Goal: Find specific page/section: Find specific page/section

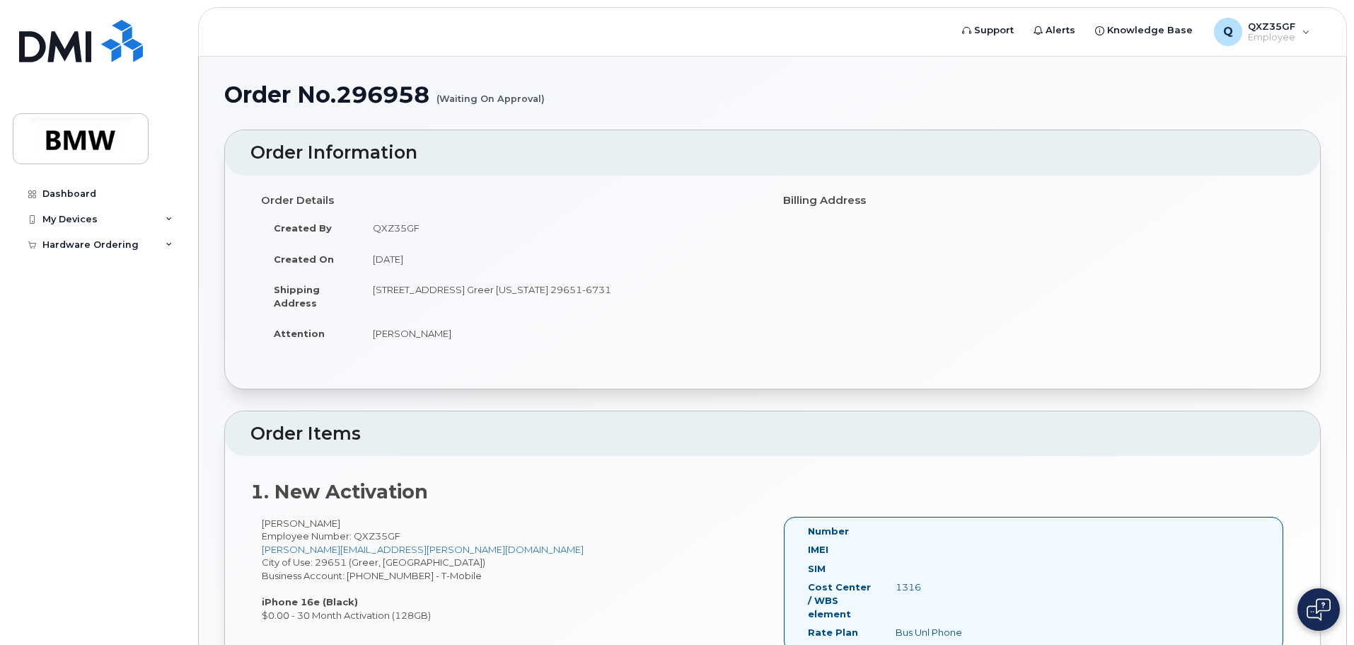
click at [1322, 616] on img at bounding box center [1319, 609] width 24 height 23
click at [1322, 616] on img at bounding box center [1319, 609] width 14 height 23
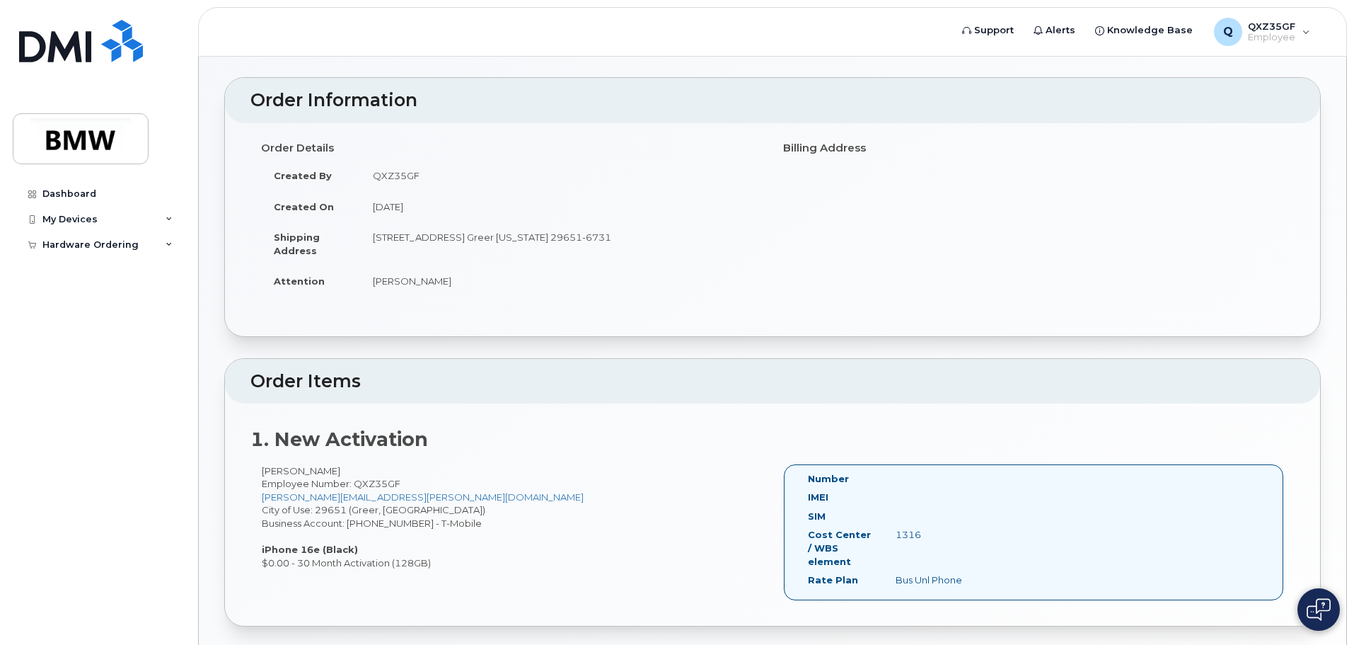
scroll to position [283, 0]
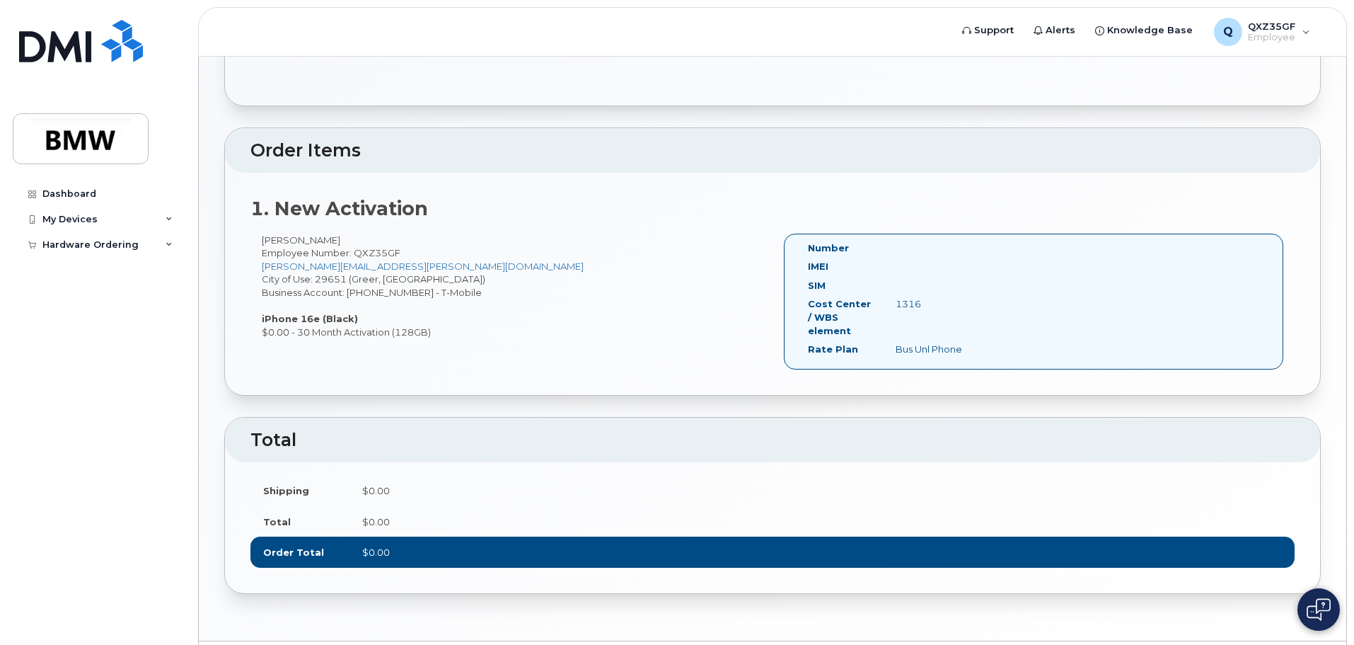
click at [1313, 613] on img at bounding box center [1319, 609] width 24 height 23
click at [858, 427] on header "Total" at bounding box center [772, 439] width 1095 height 45
click at [979, 421] on header "Total" at bounding box center [772, 439] width 1095 height 45
click at [1325, 610] on img at bounding box center [1319, 609] width 14 height 23
click at [1321, 611] on img at bounding box center [1319, 609] width 24 height 23
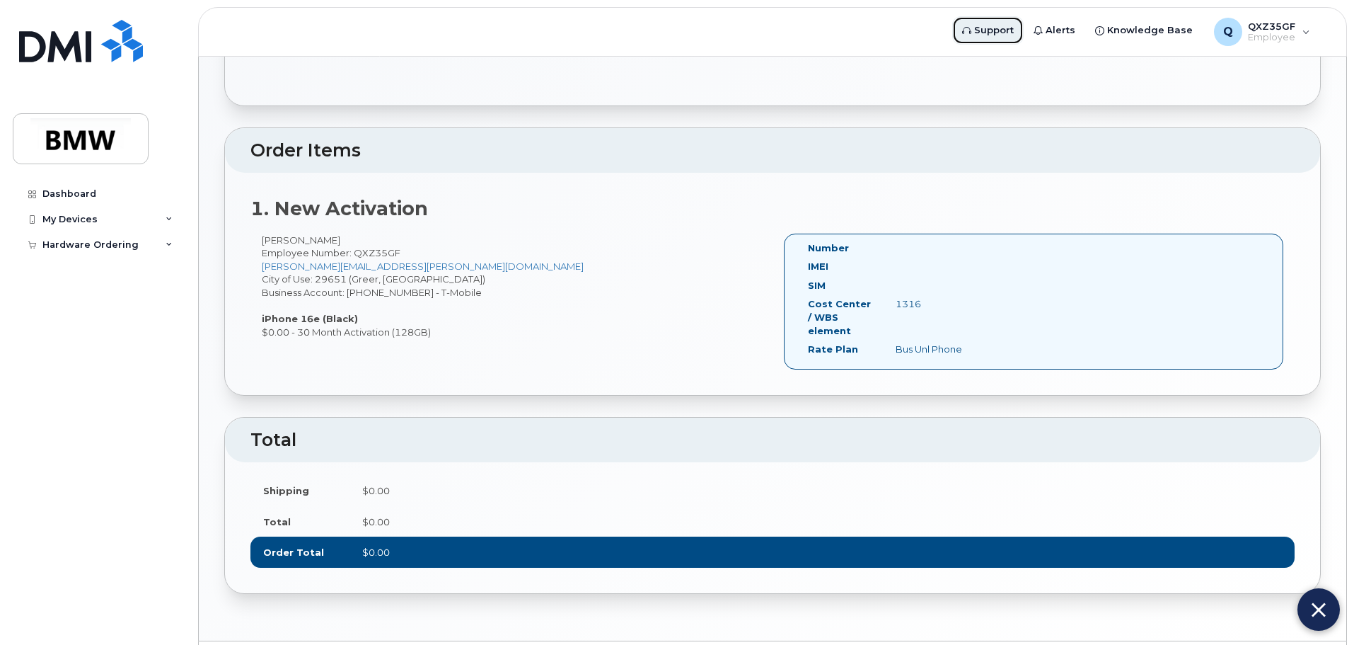
click at [1003, 33] on span "Support" at bounding box center [994, 30] width 40 height 14
